Goal: Task Accomplishment & Management: Manage account settings

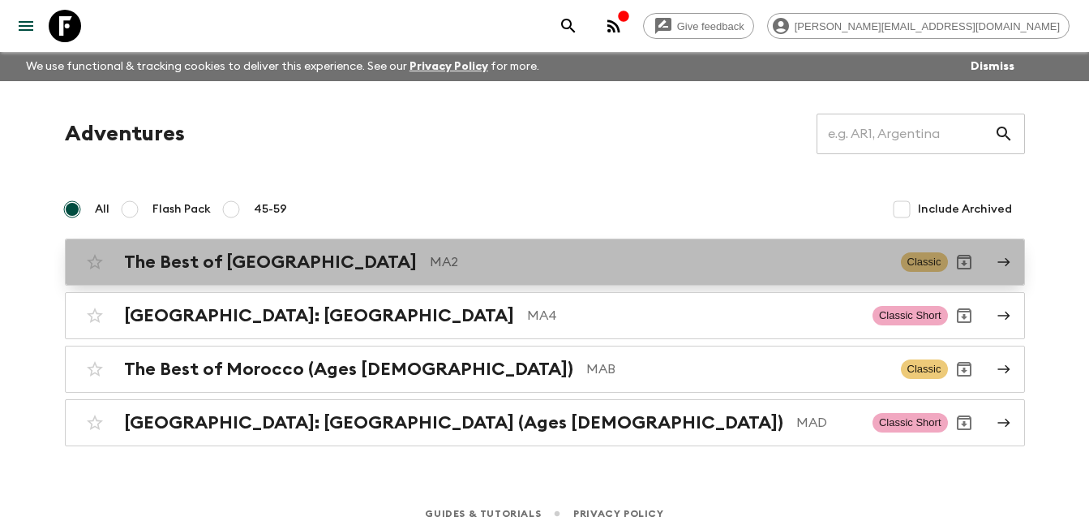
click at [305, 266] on div "The Best of [GEOGRAPHIC_DATA] MA2" at bounding box center [506, 261] width 764 height 21
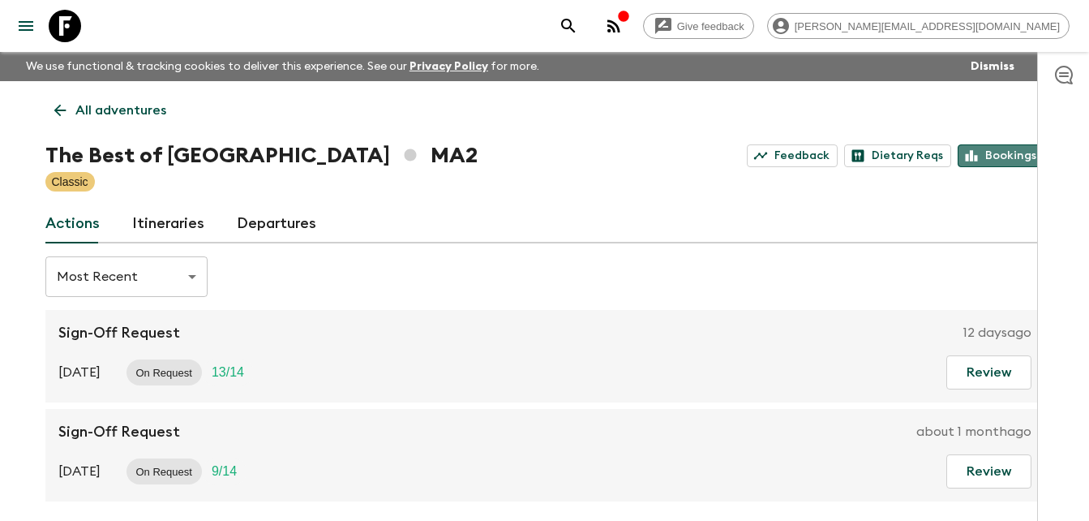
click at [1004, 153] on link "Bookings" at bounding box center [1001, 155] width 87 height 23
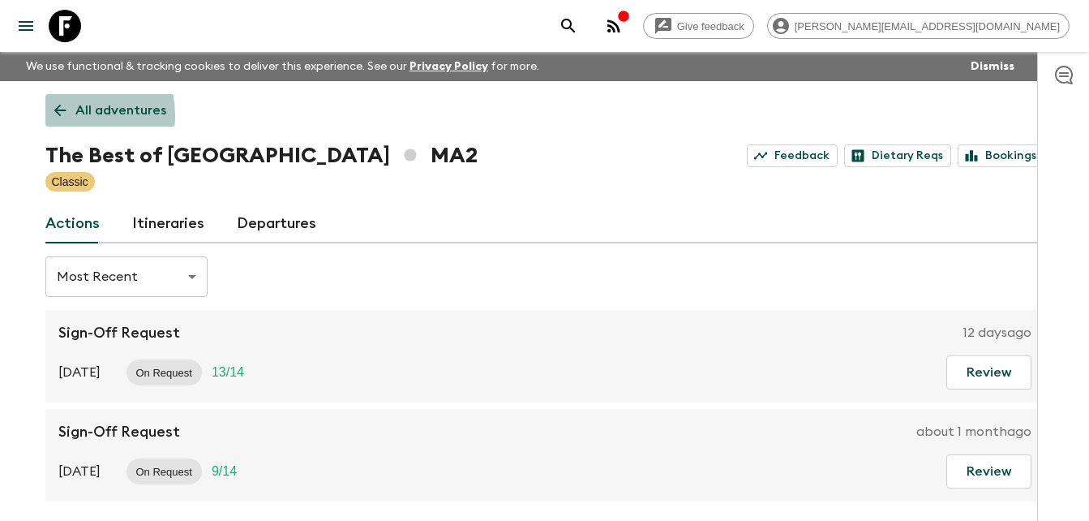
click at [58, 116] on icon at bounding box center [60, 110] width 18 height 18
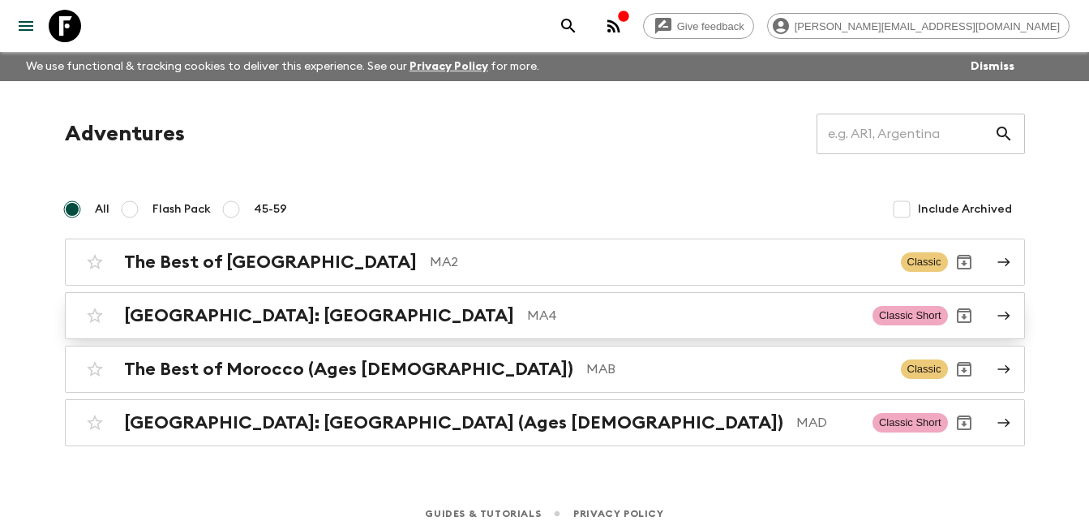
click at [527, 315] on p "MA4" at bounding box center [693, 315] width 332 height 19
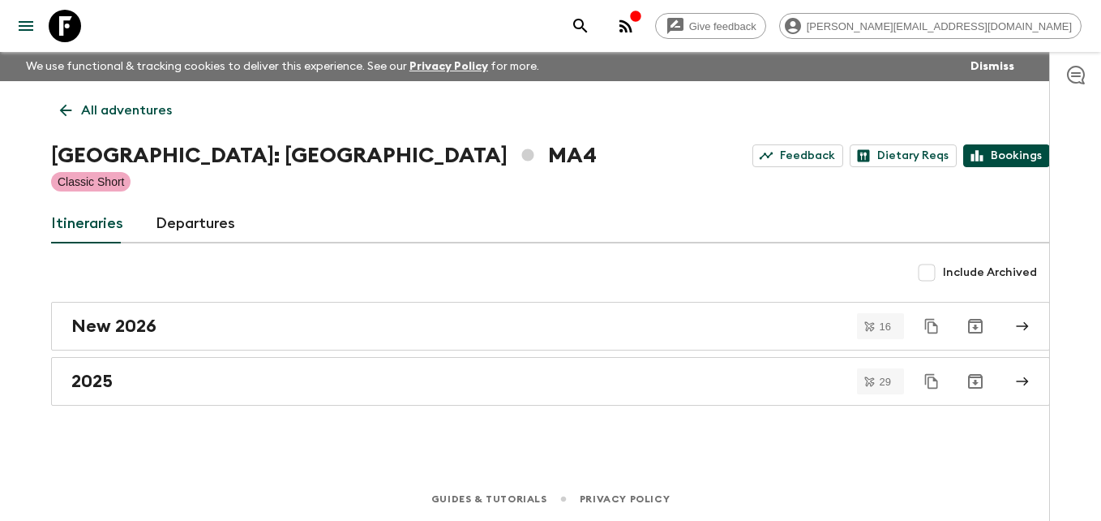
click at [1013, 158] on link "Bookings" at bounding box center [1006, 155] width 87 height 23
